Goal: Information Seeking & Learning: Learn about a topic

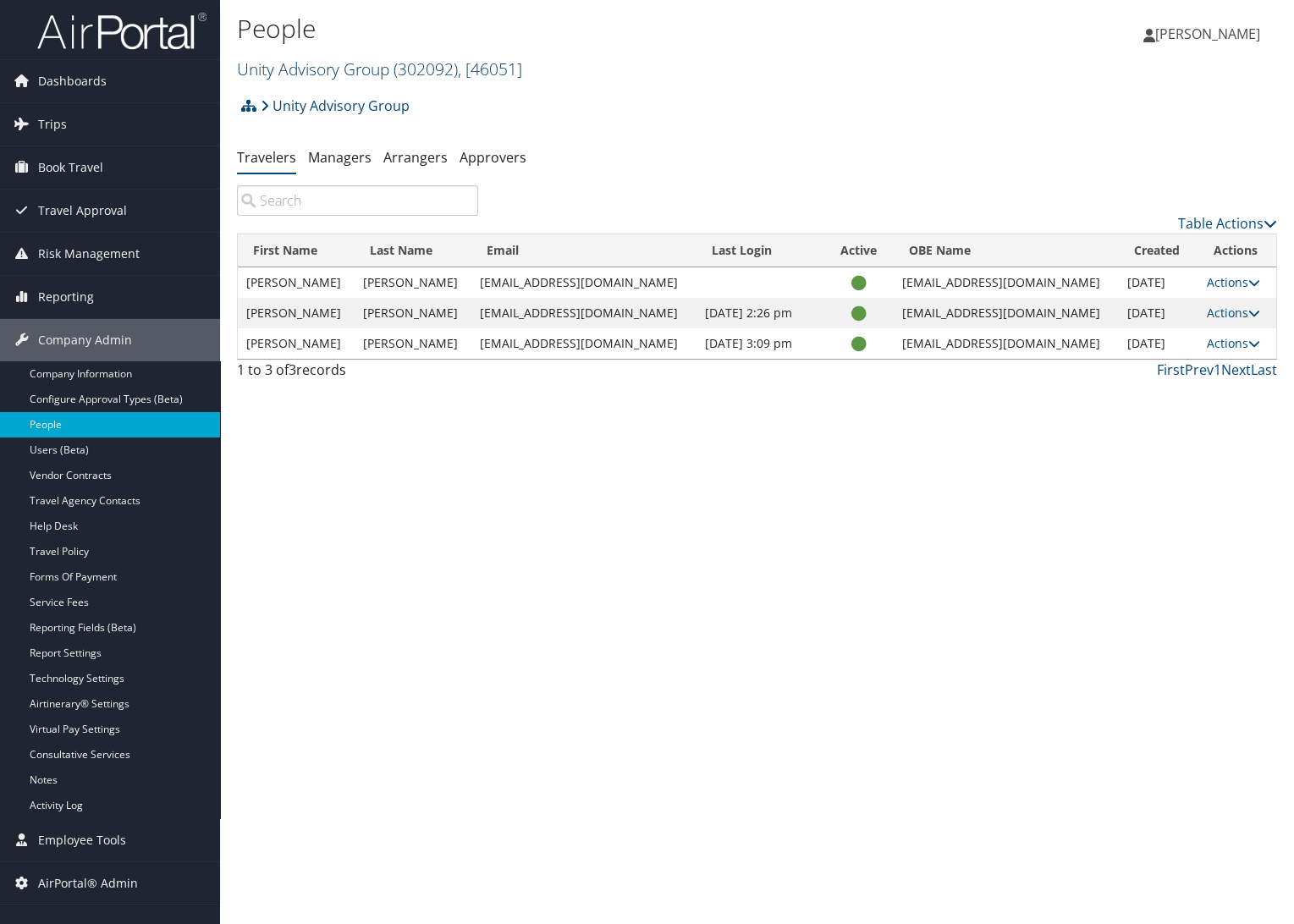
click at [319, 66] on link "Unity Advisory Group ( 302092 ) , [ 46051 ]" at bounding box center [379, 69] width 285 height 23
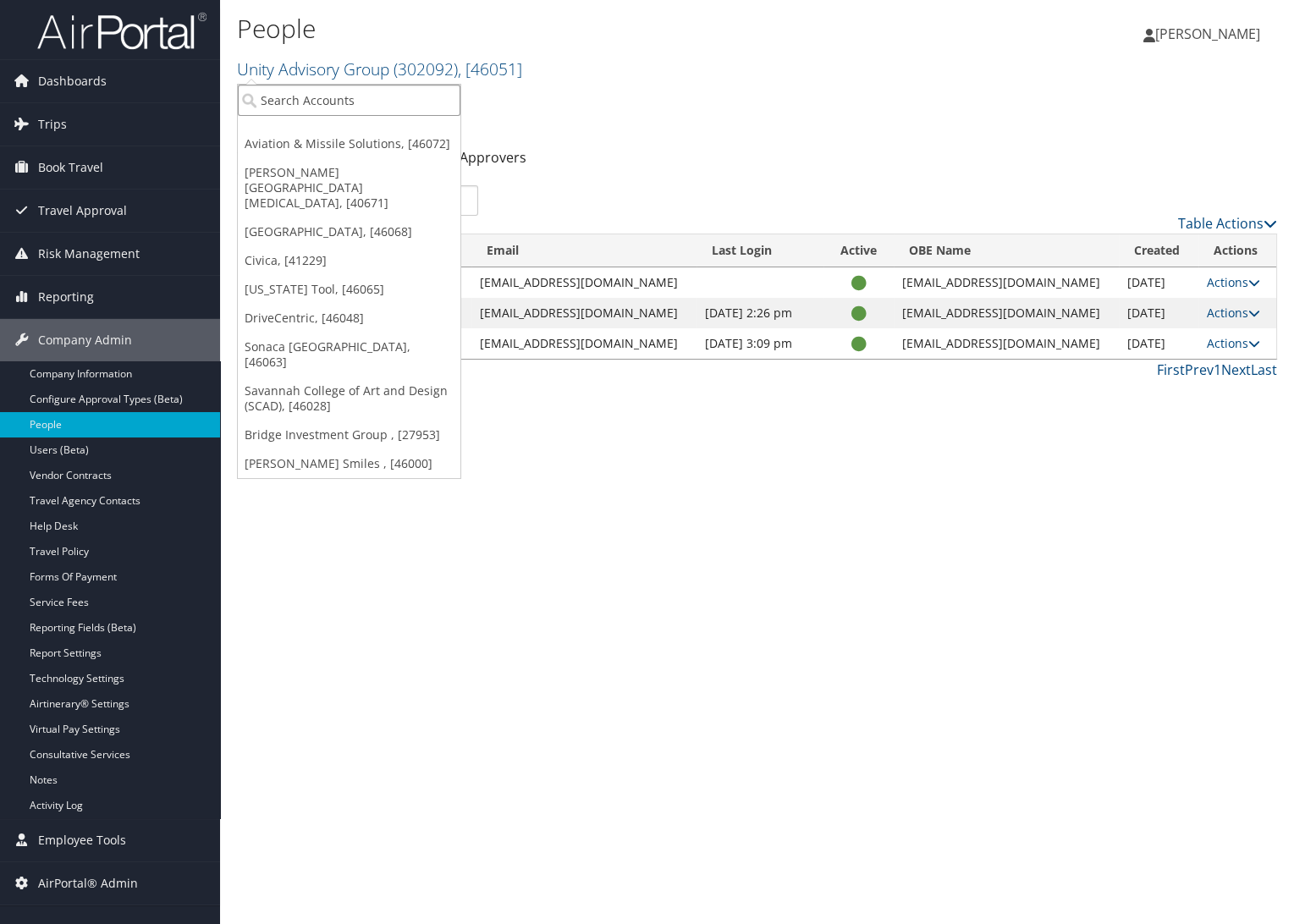
click at [318, 100] on input "search" at bounding box center [349, 100] width 223 height 32
click at [347, 275] on link "[US_STATE] Tool, [46065]" at bounding box center [349, 289] width 223 height 29
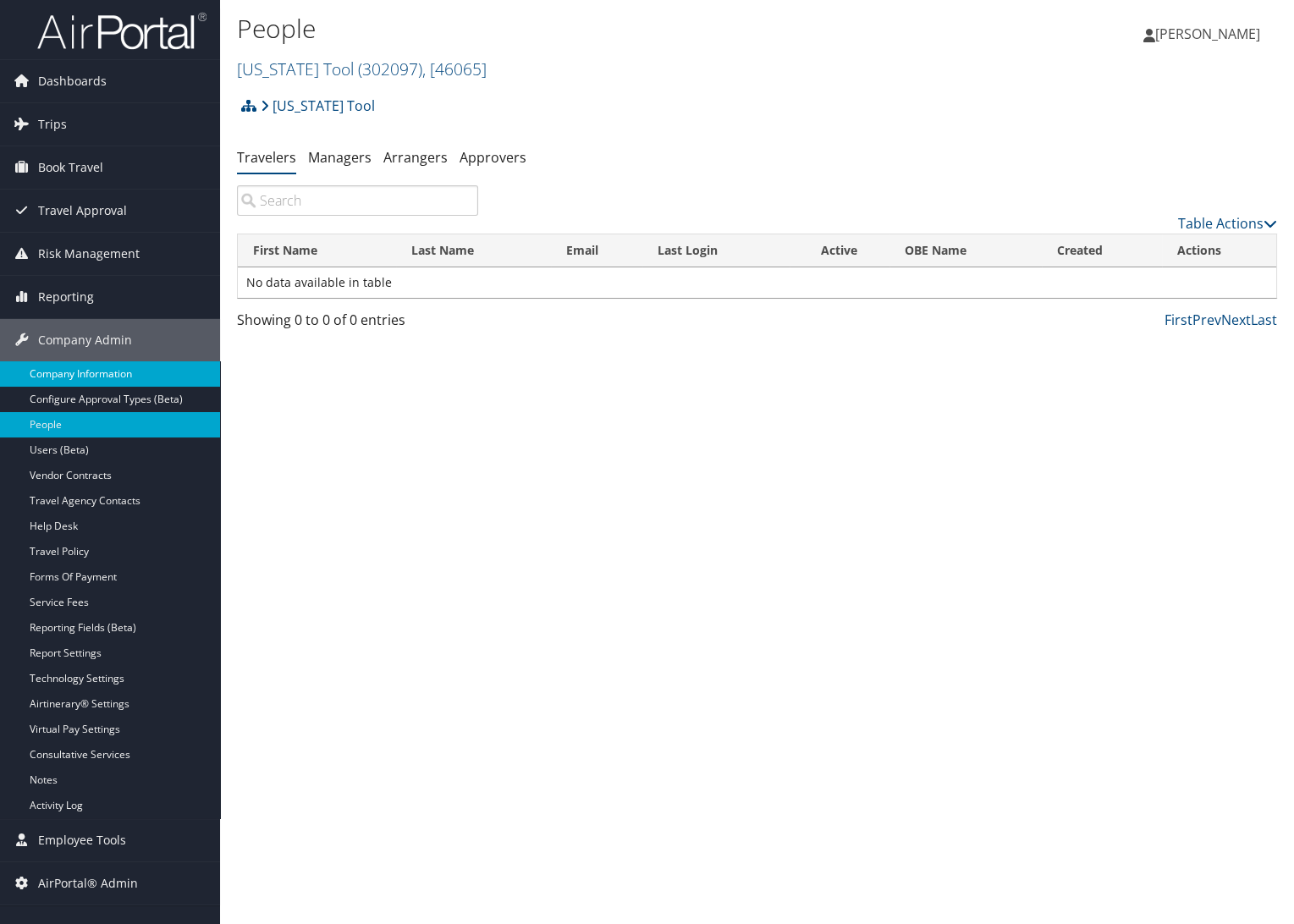
click at [150, 367] on link "Company Information" at bounding box center [110, 373] width 220 height 25
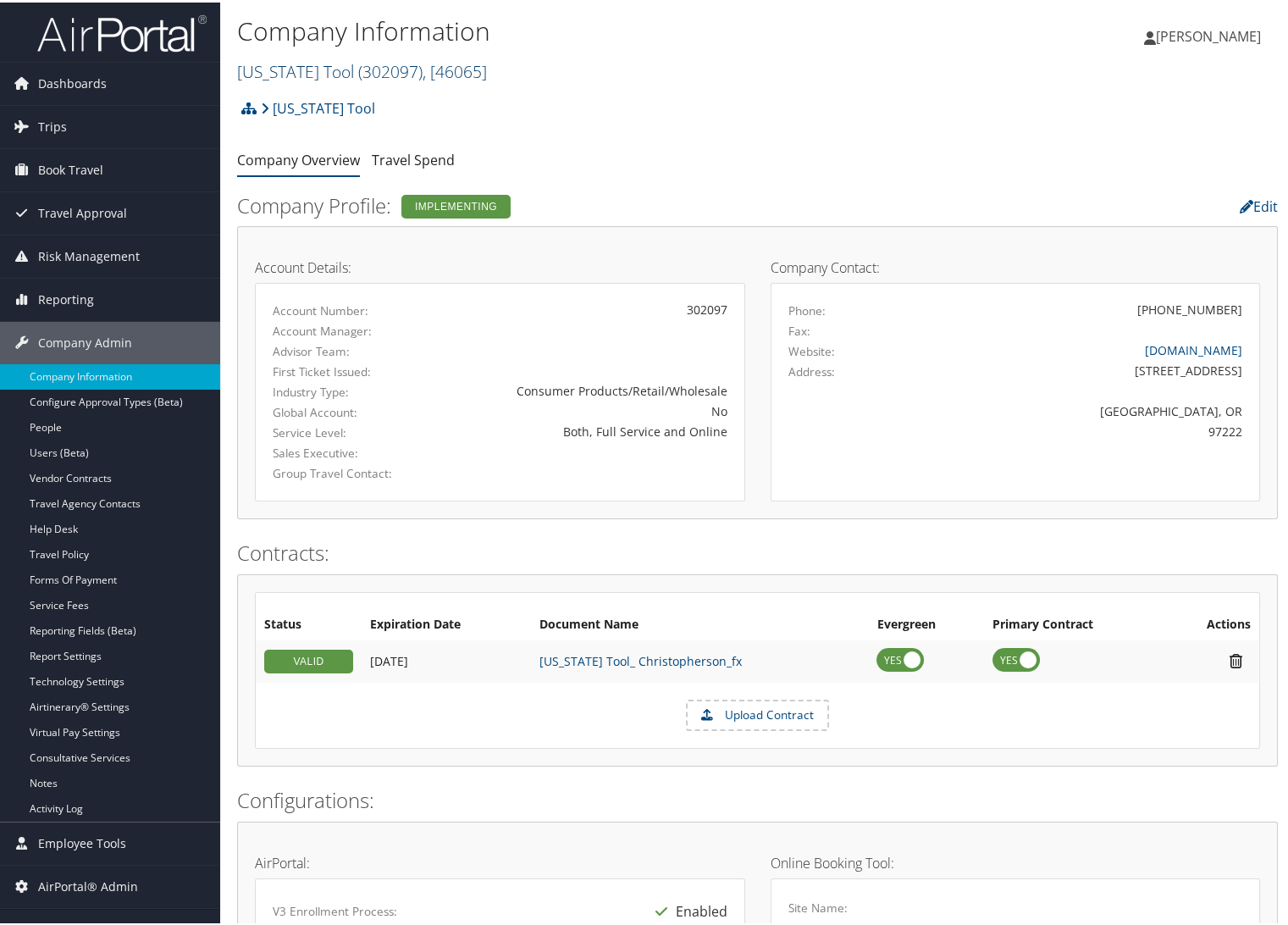
click at [283, 66] on link "Oregon Tool ( 302097 ) , [ 46065 ]" at bounding box center [361, 69] width 250 height 23
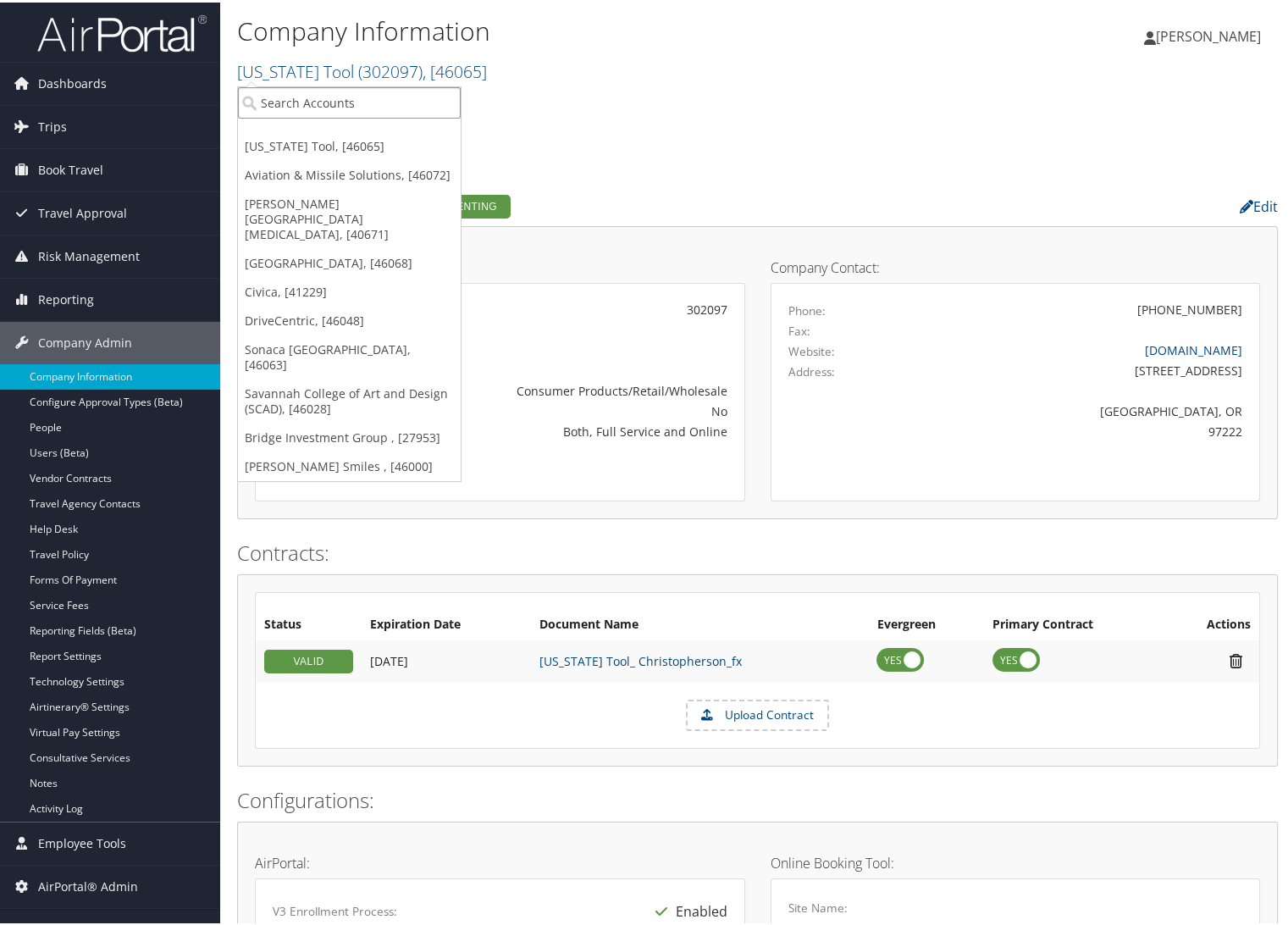
click at [287, 96] on input "search" at bounding box center [349, 100] width 223 height 32
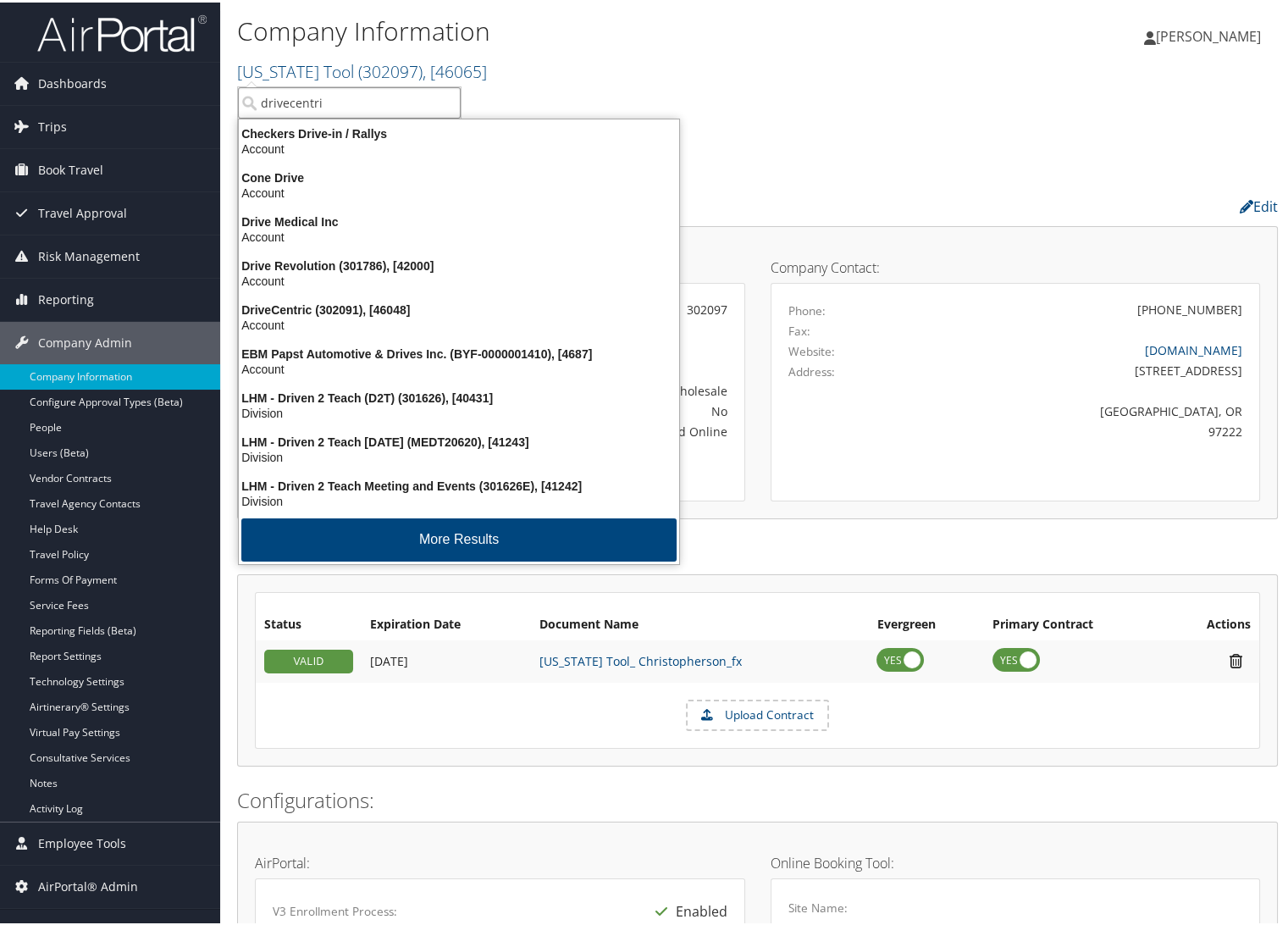
type input "drivecentric"
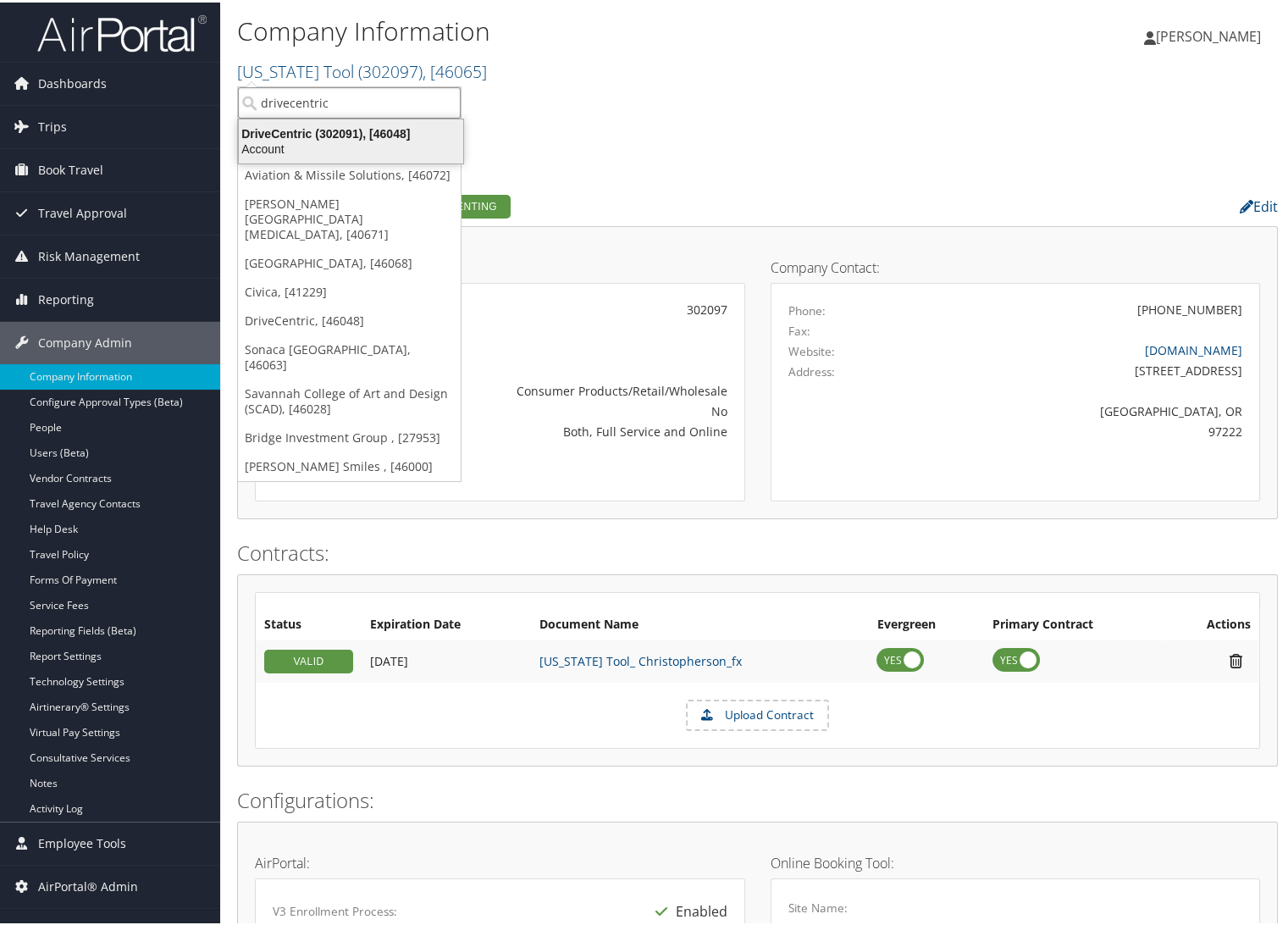
click at [296, 152] on div "Account" at bounding box center [350, 146] width 244 height 15
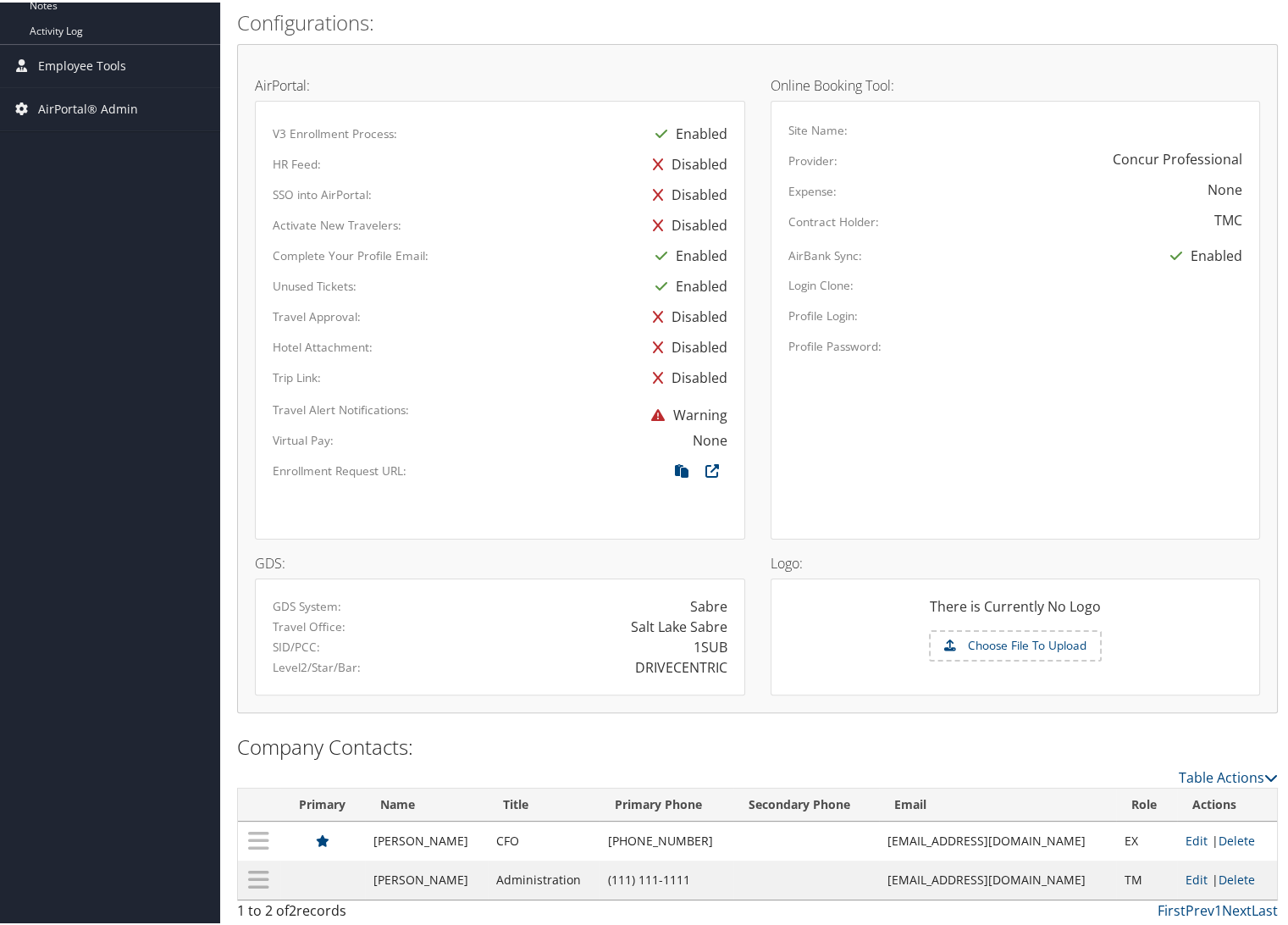
scroll to position [307, 0]
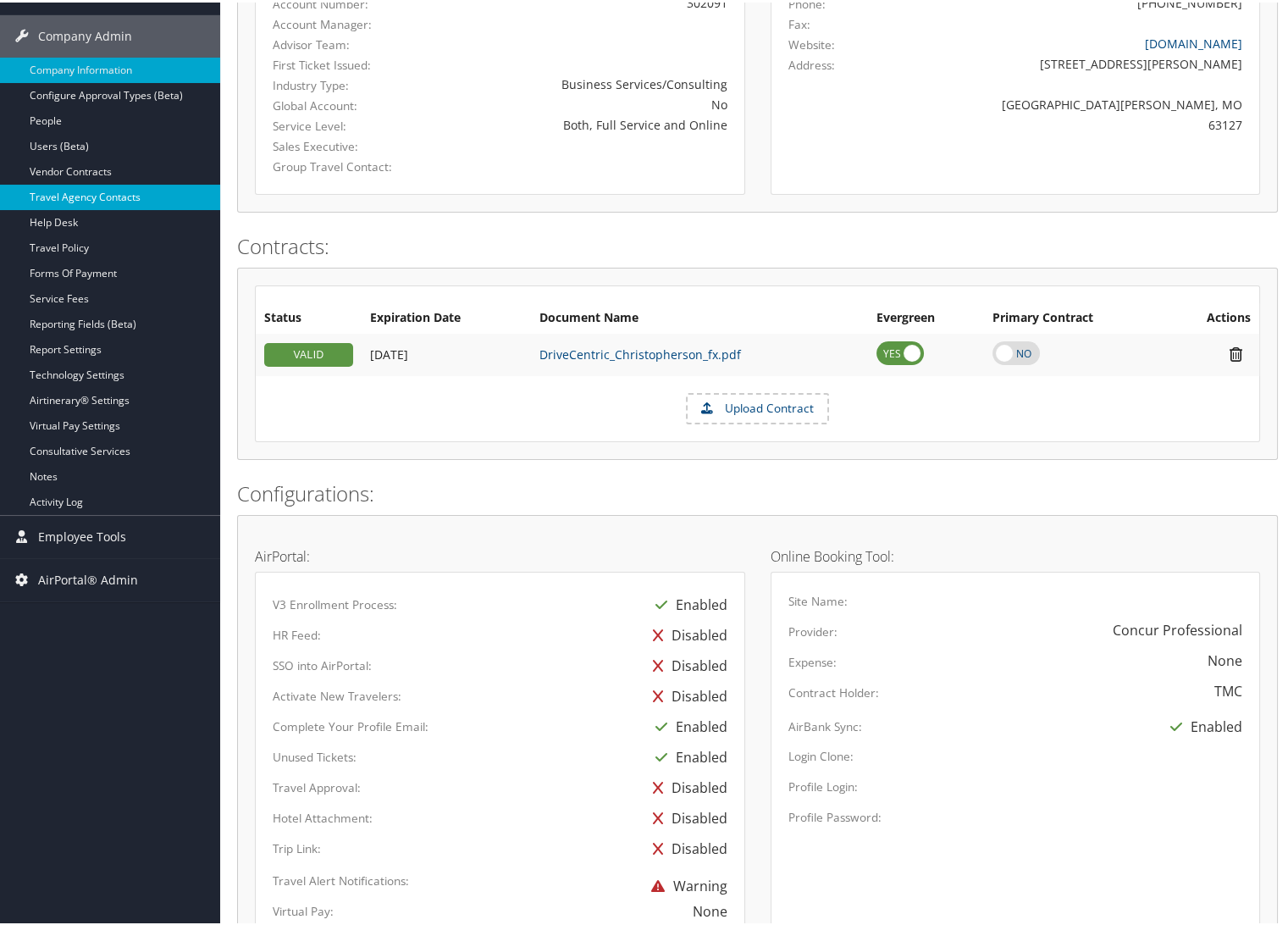
click at [88, 182] on link "Travel Agency Contacts" at bounding box center [110, 194] width 220 height 25
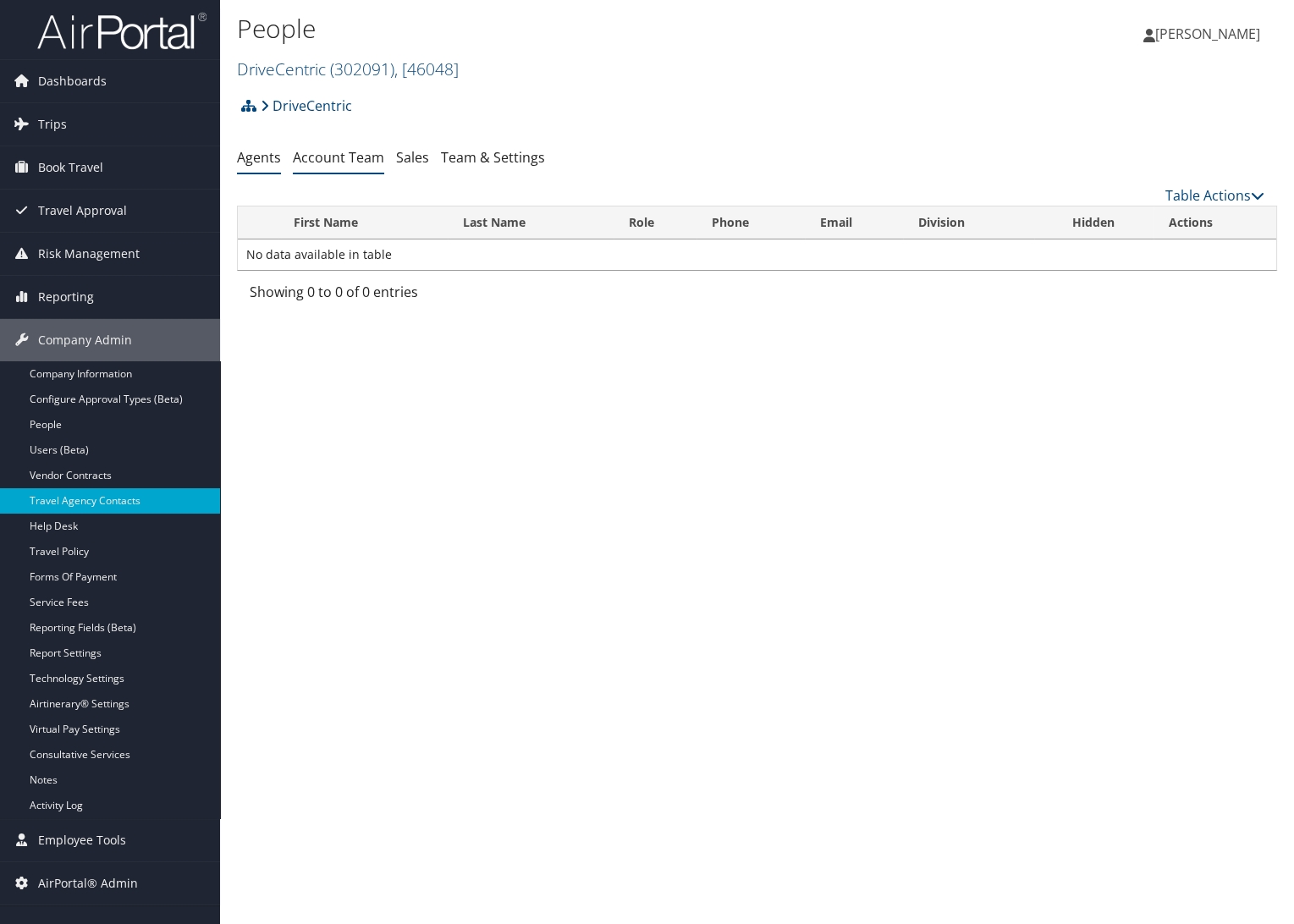
click at [350, 158] on link "Account Team" at bounding box center [338, 157] width 91 height 19
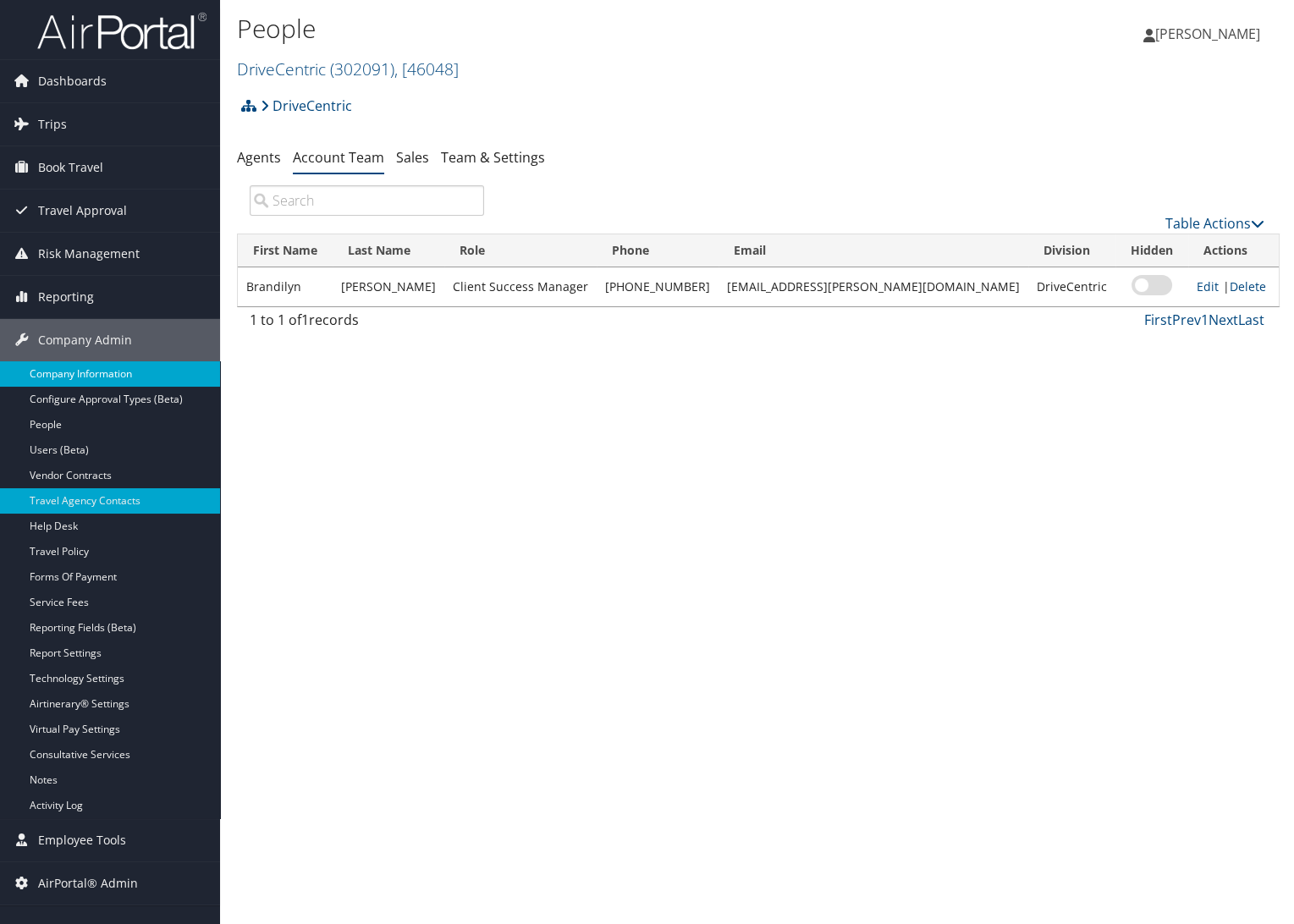
click at [88, 369] on link "Company Information" at bounding box center [110, 373] width 220 height 25
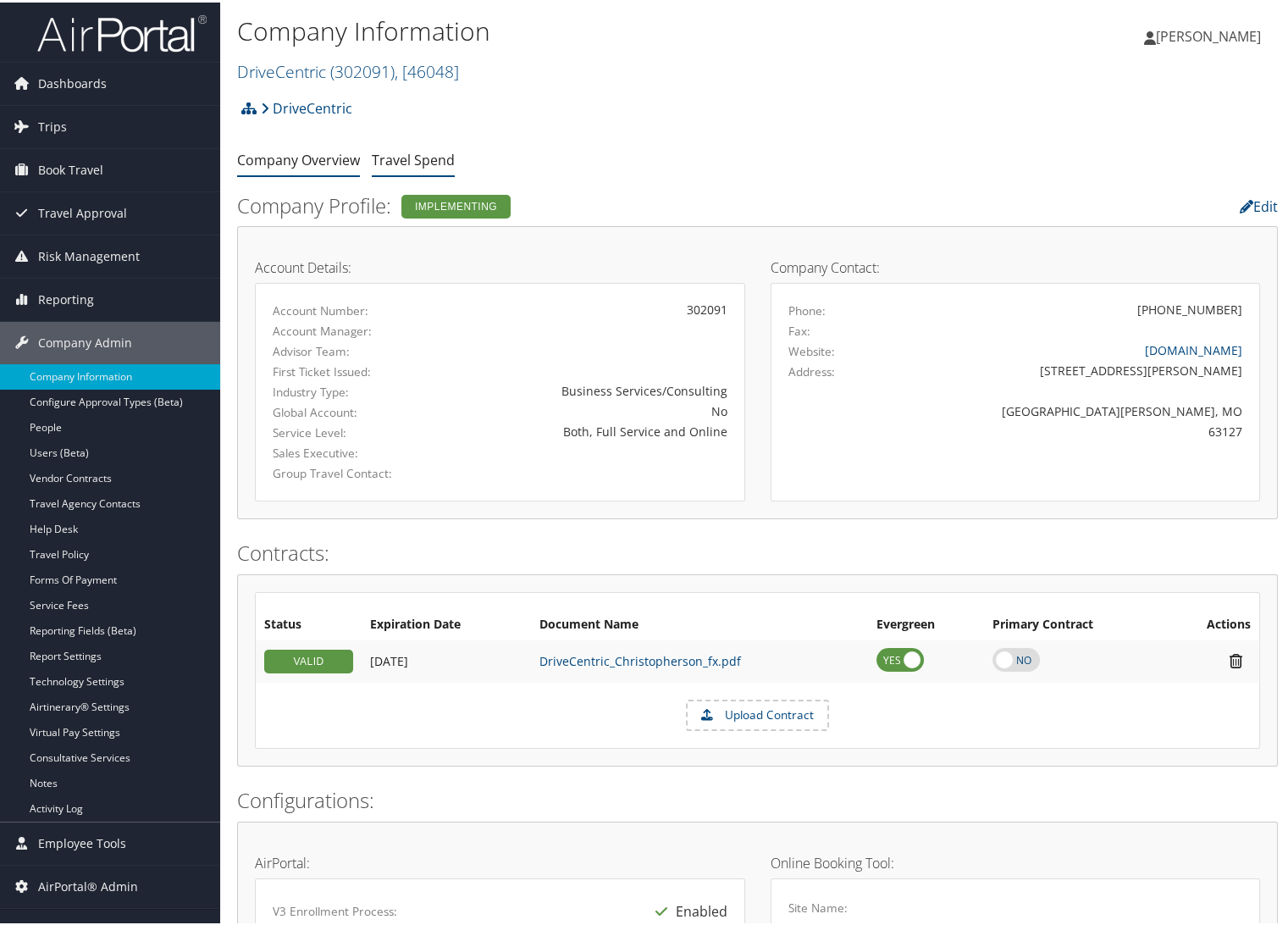
click at [430, 160] on link "Travel Spend" at bounding box center [413, 157] width 83 height 19
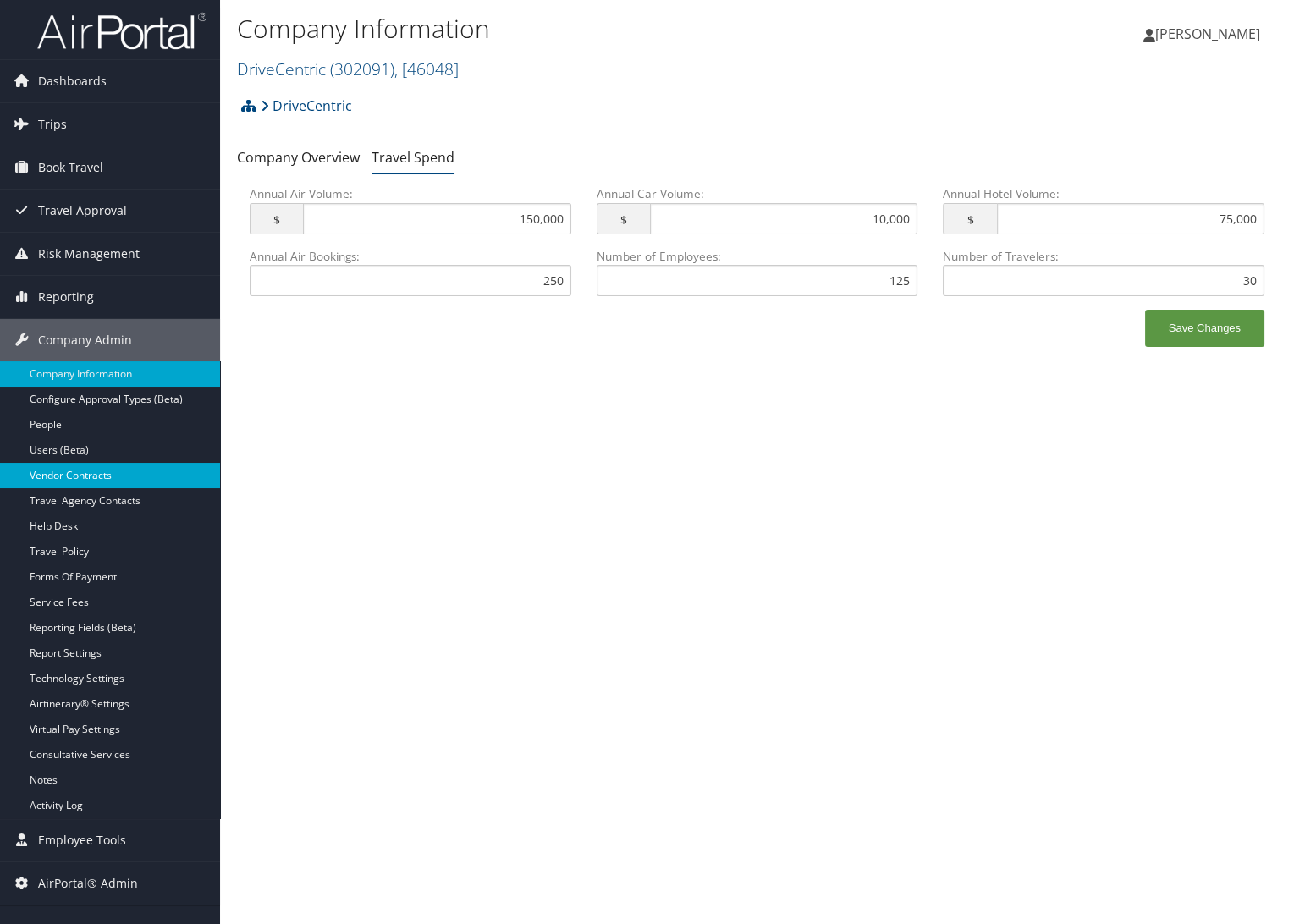
click at [59, 479] on link "Vendor Contracts" at bounding box center [110, 475] width 220 height 25
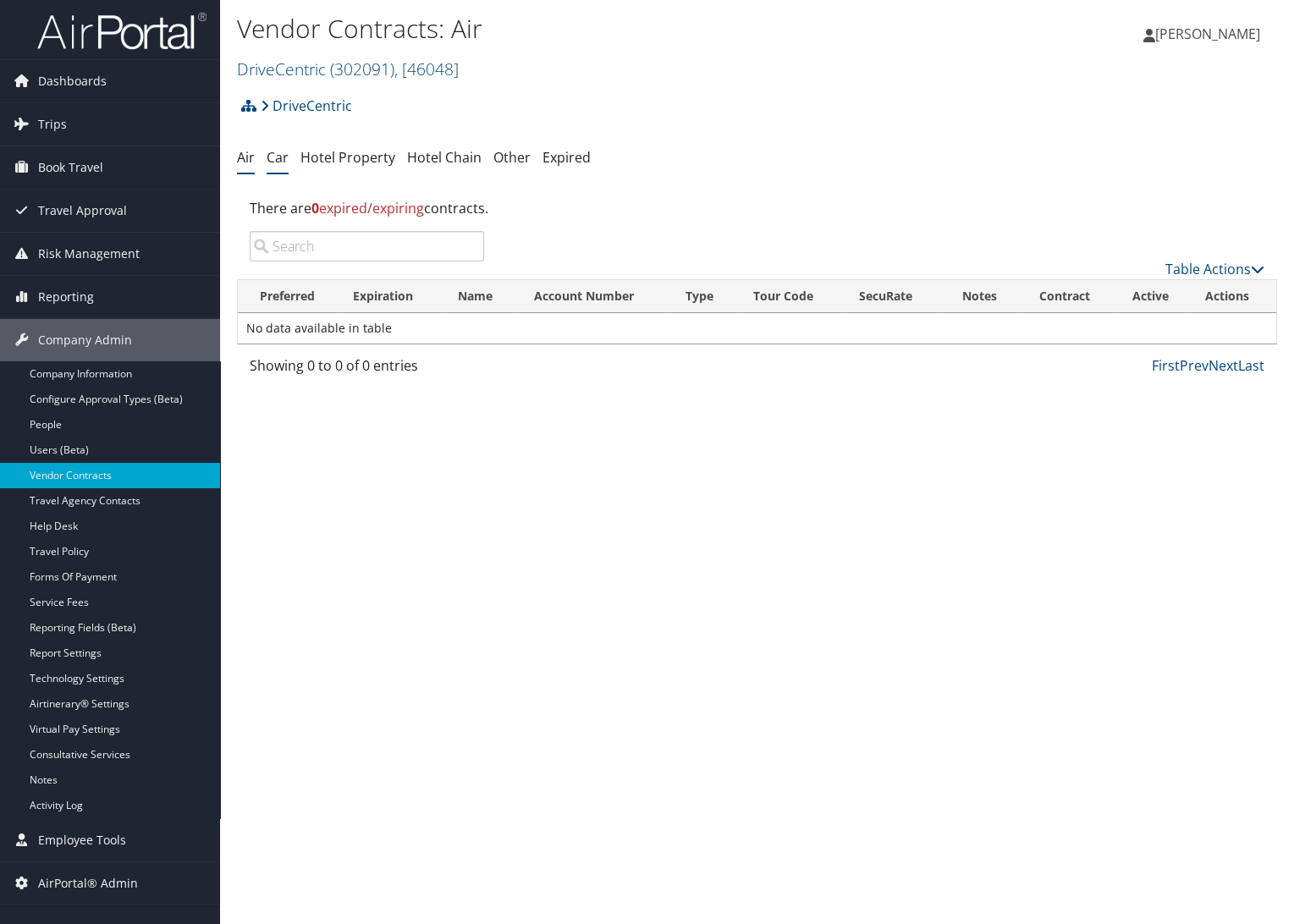
click at [268, 159] on link "Car" at bounding box center [278, 157] width 22 height 19
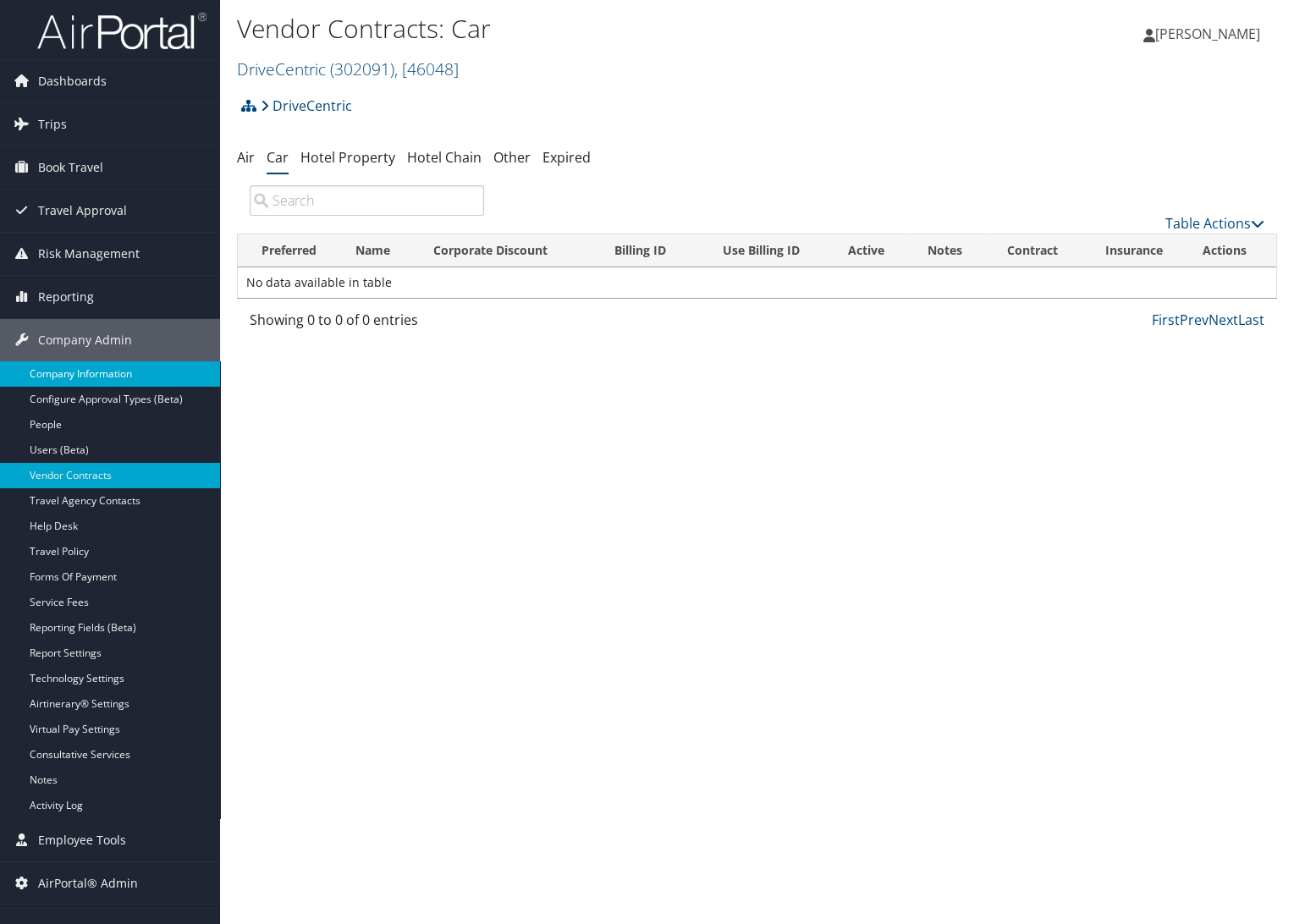
click at [101, 370] on link "Company Information" at bounding box center [110, 373] width 220 height 25
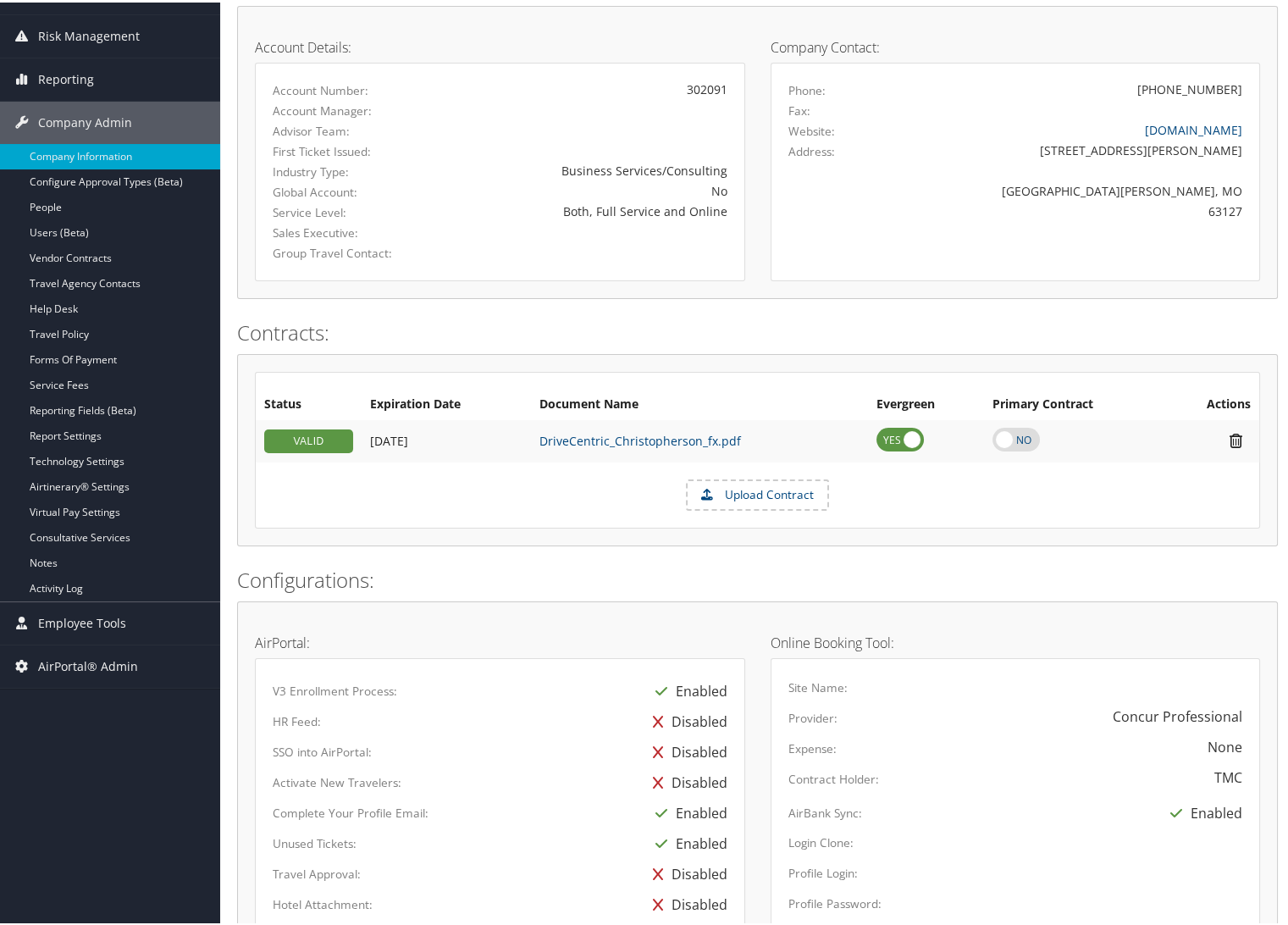
scroll to position [188, 0]
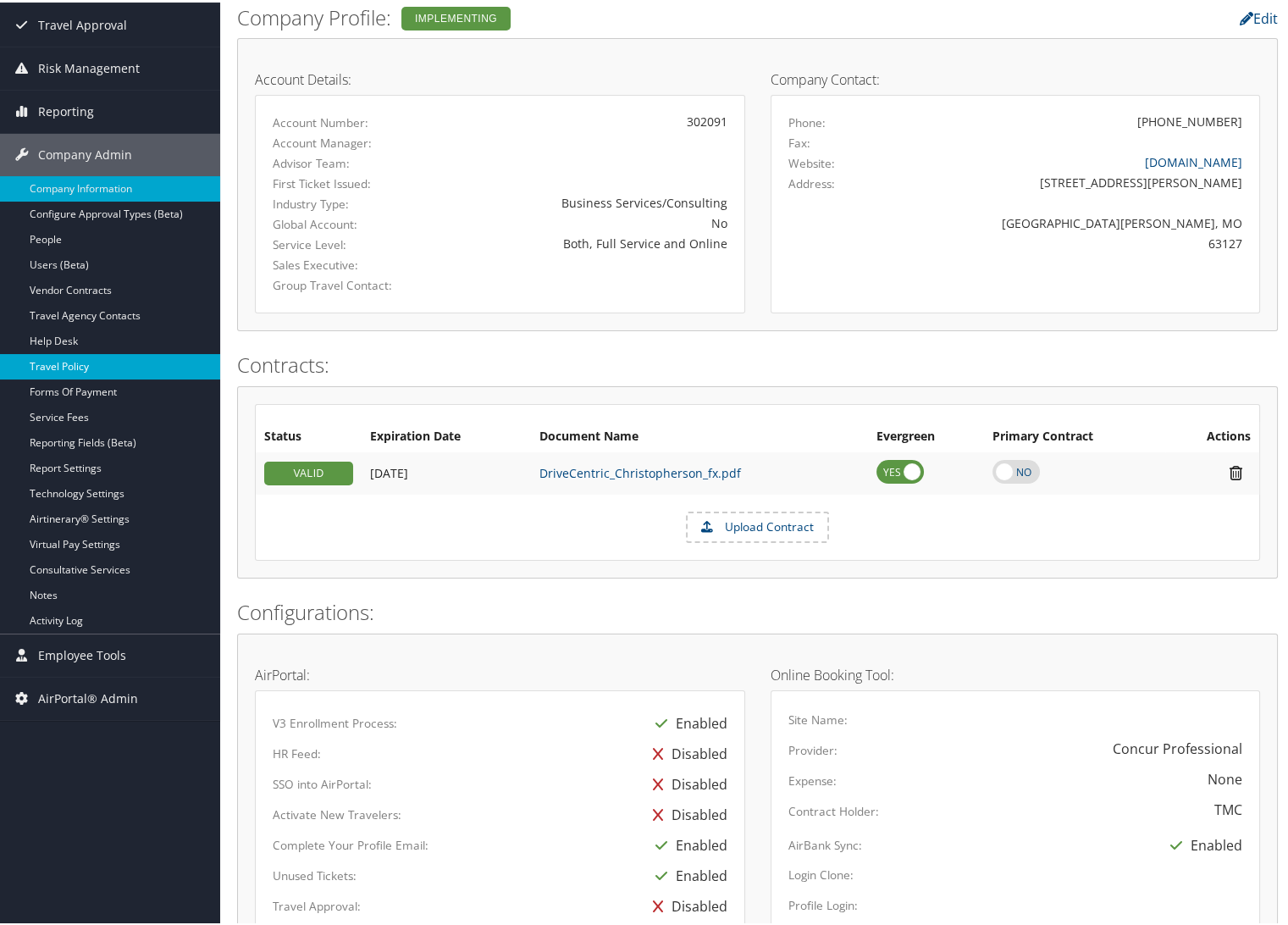
click at [67, 363] on link "Travel Policy" at bounding box center [110, 363] width 220 height 25
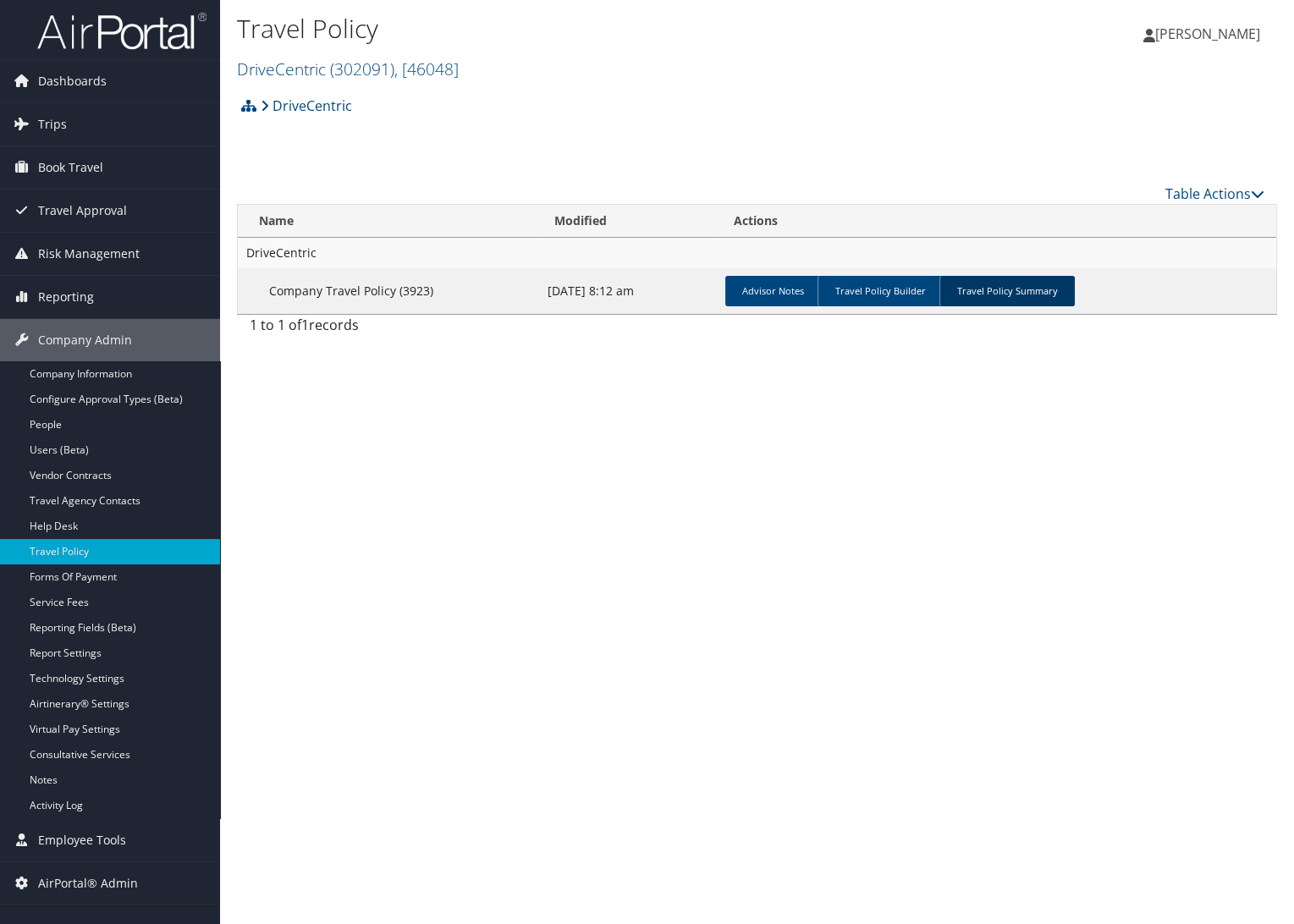
click at [1030, 296] on link "Travel Policy Summary" at bounding box center [1007, 291] width 136 height 31
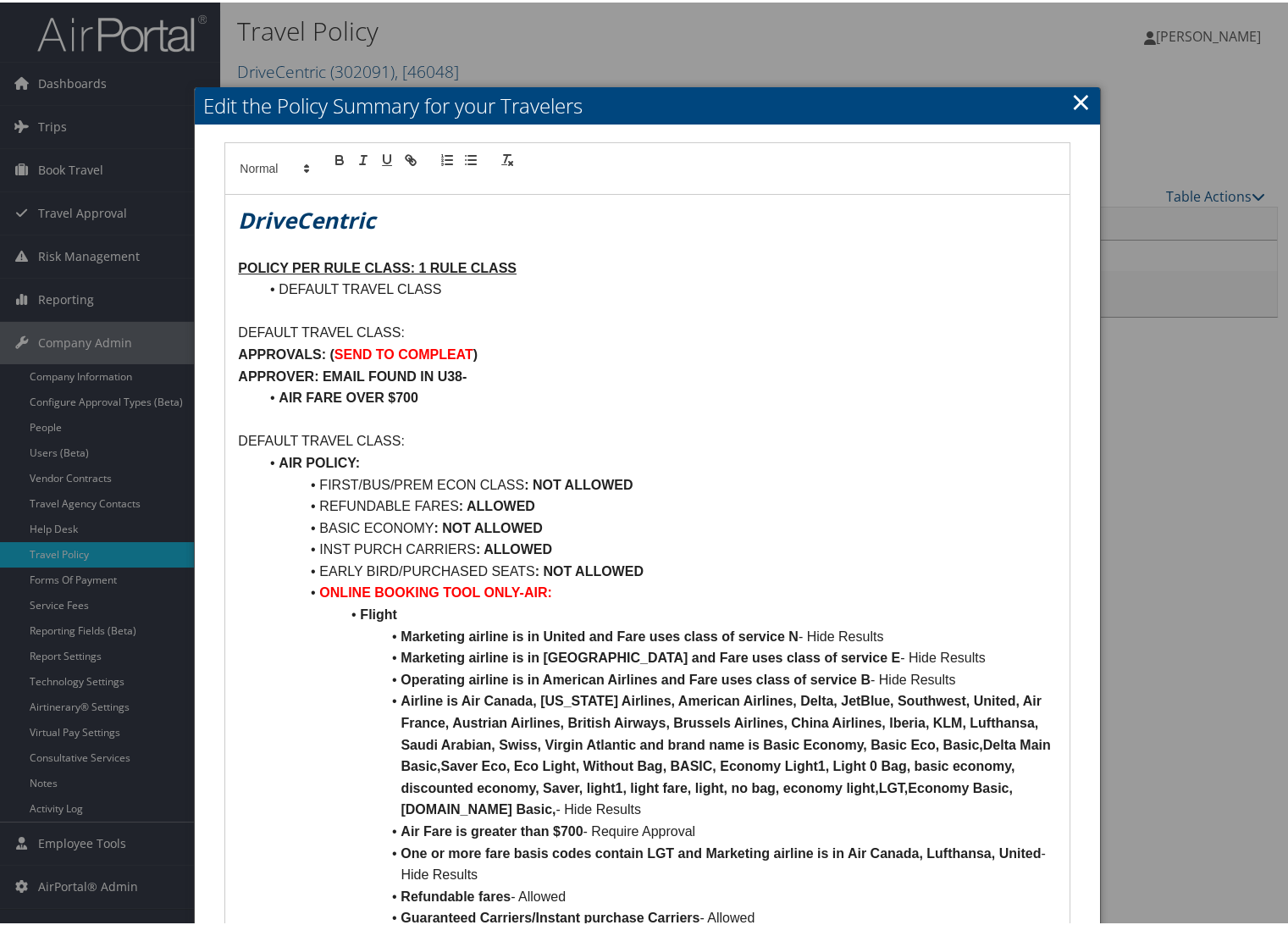
click at [1071, 93] on link "×" at bounding box center [1080, 99] width 20 height 33
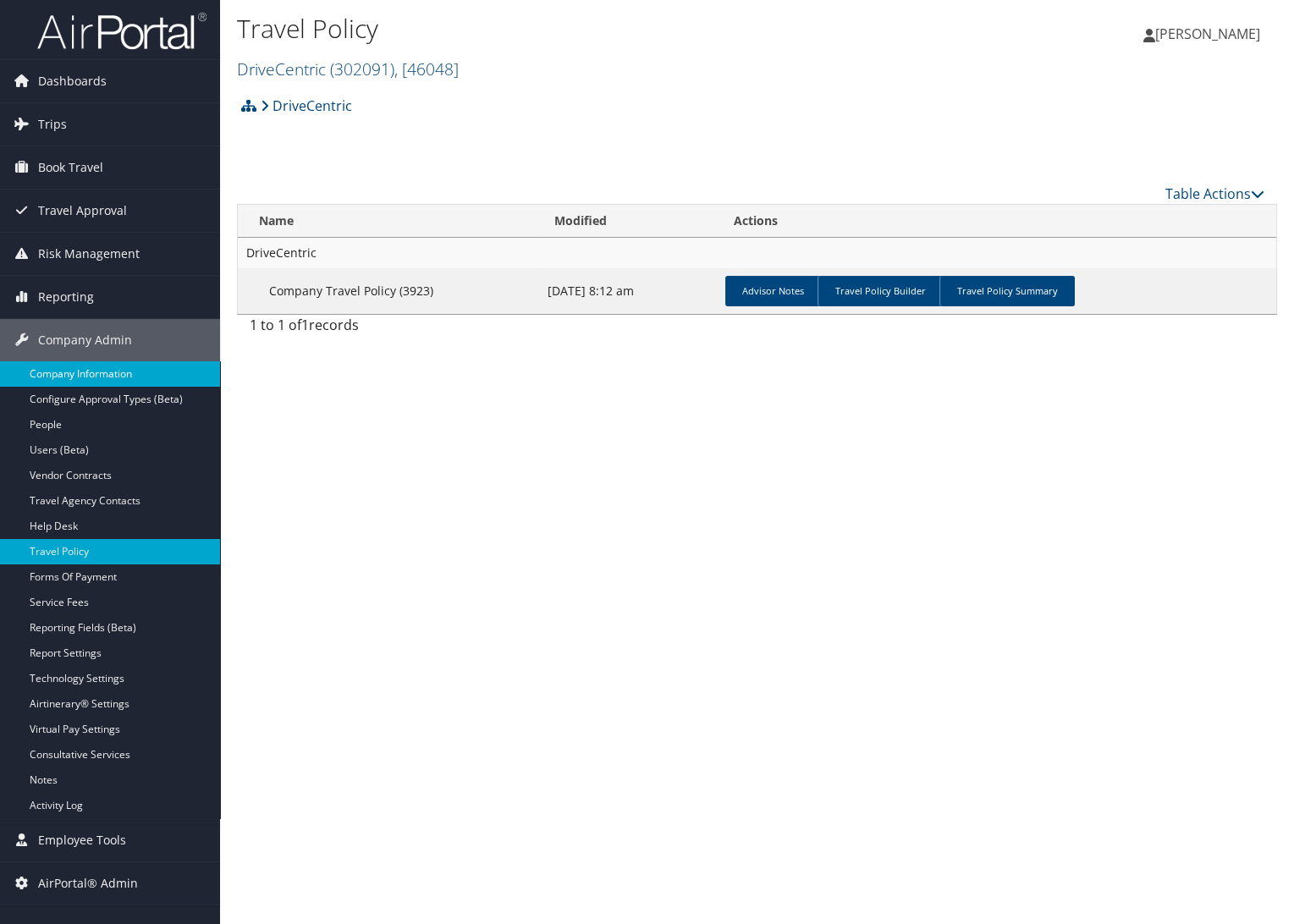
click at [100, 366] on link "Company Information" at bounding box center [110, 373] width 220 height 25
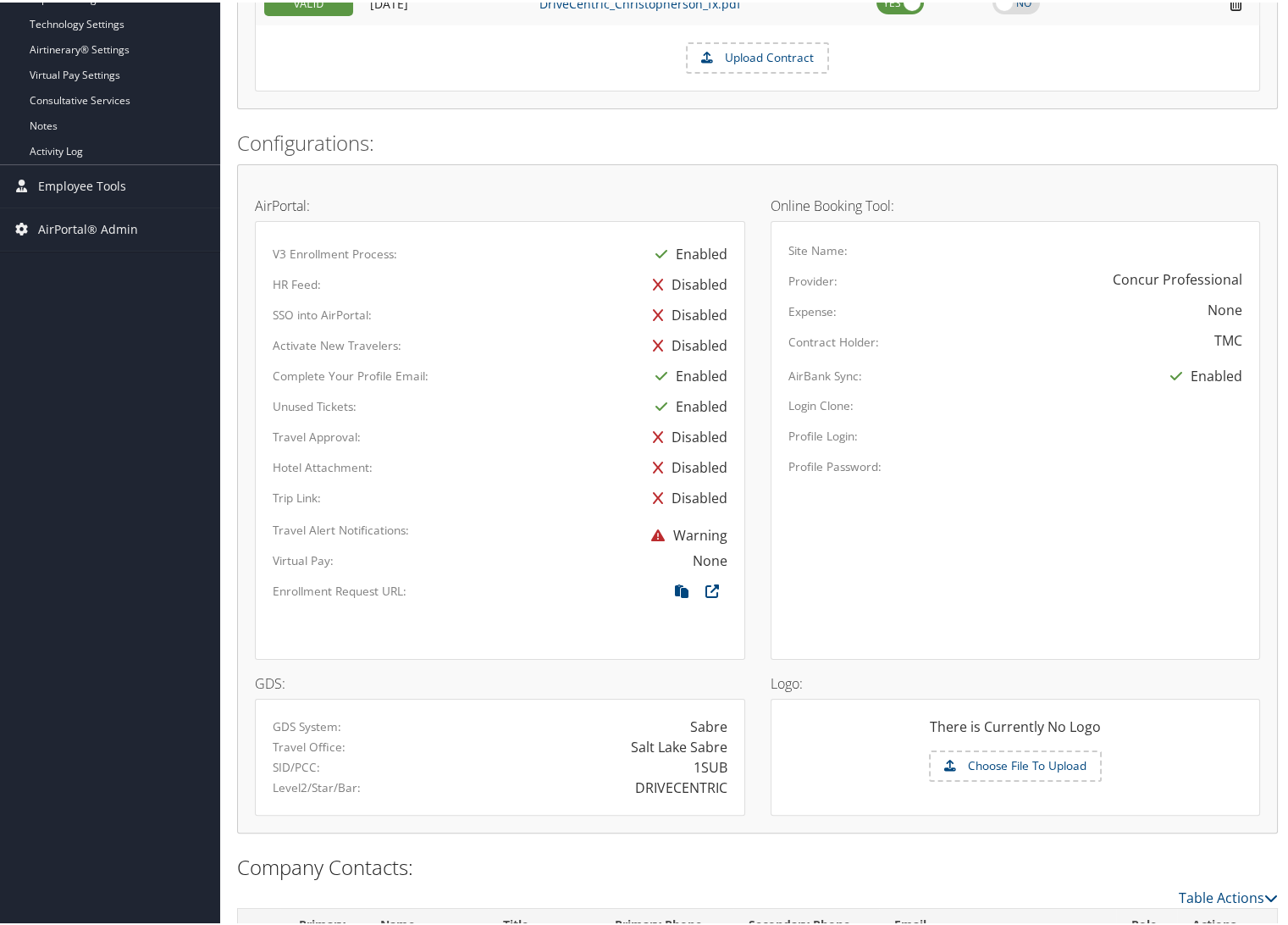
scroll to position [658, 0]
click at [671, 586] on icon at bounding box center [681, 592] width 31 height 22
